Goal: Task Accomplishment & Management: Use online tool/utility

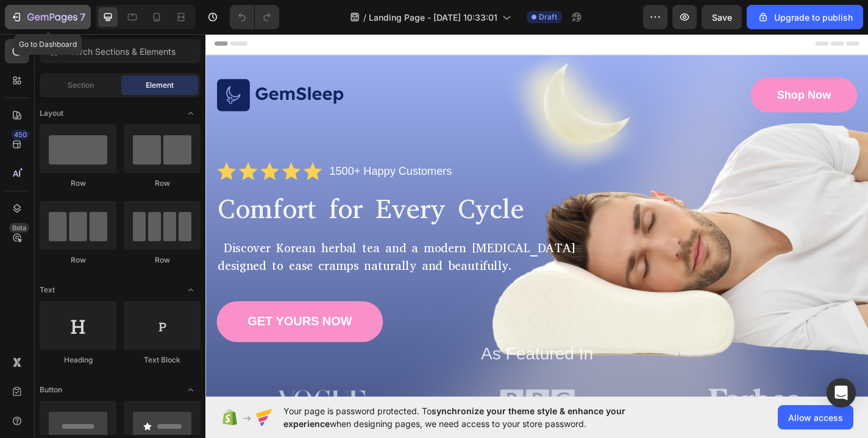
click at [47, 18] on icon "button" at bounding box center [52, 18] width 50 height 10
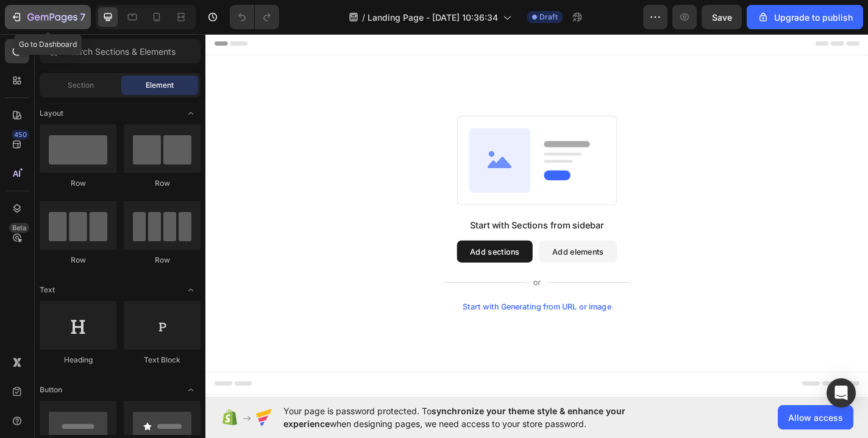
click at [32, 12] on div "7" at bounding box center [56, 17] width 58 height 15
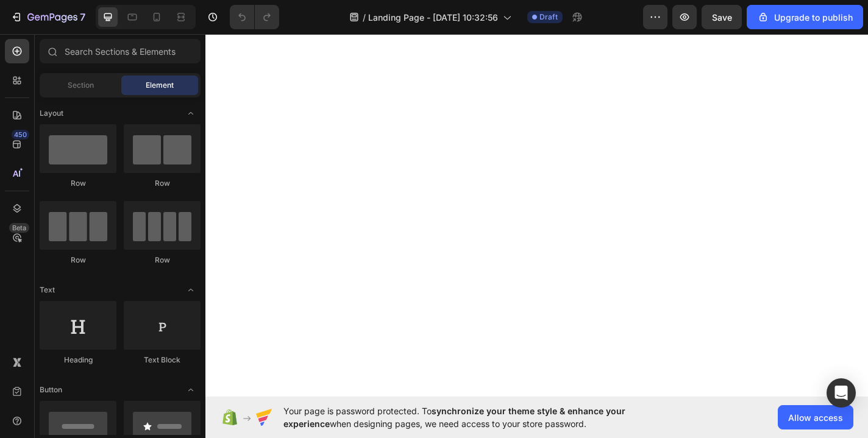
scroll to position [3058, 0]
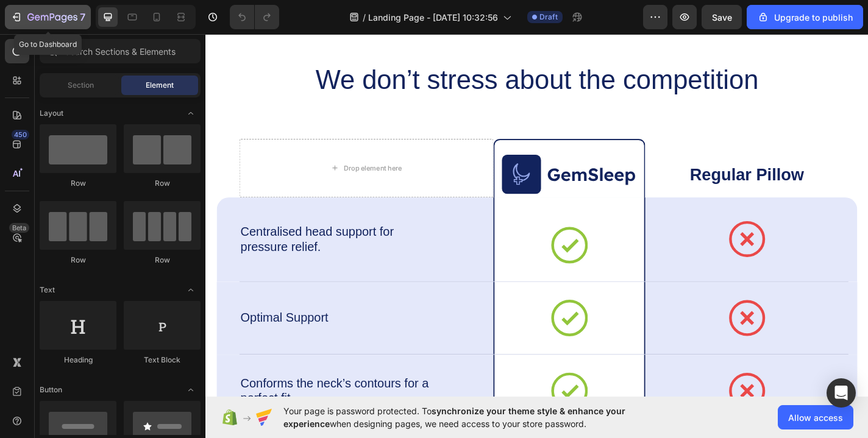
click at [41, 9] on button "7" at bounding box center [48, 17] width 86 height 24
